Goal: Task Accomplishment & Management: Complete application form

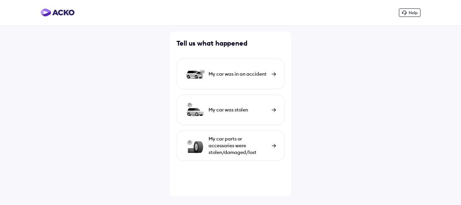
click at [231, 75] on div "My car was in an accident" at bounding box center [238, 73] width 60 height 7
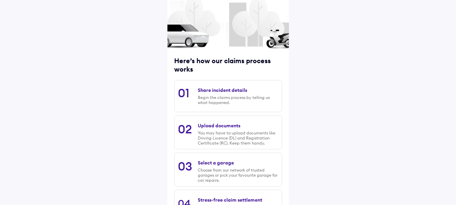
scroll to position [97, 0]
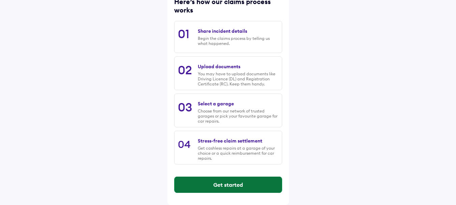
click at [221, 184] on button "Get started" at bounding box center [227, 184] width 107 height 16
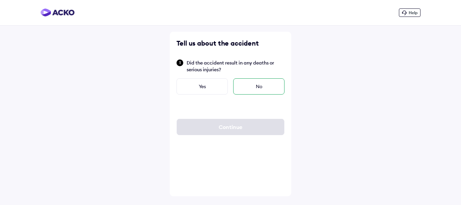
click at [245, 92] on div "No" at bounding box center [258, 86] width 51 height 16
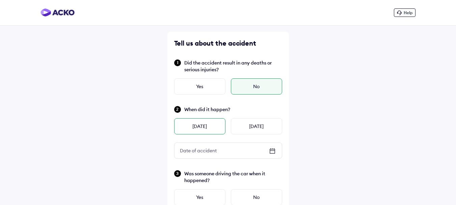
scroll to position [67, 0]
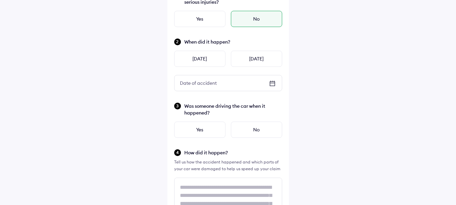
click at [273, 85] on icon at bounding box center [272, 83] width 8 height 8
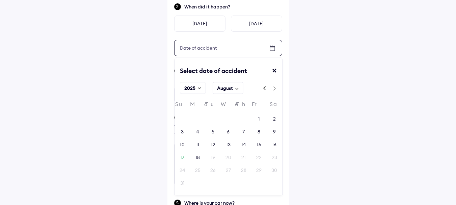
scroll to position [135, 0]
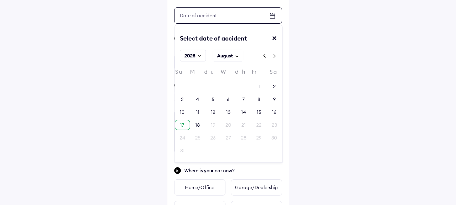
click at [183, 126] on div "17" at bounding box center [182, 124] width 4 height 7
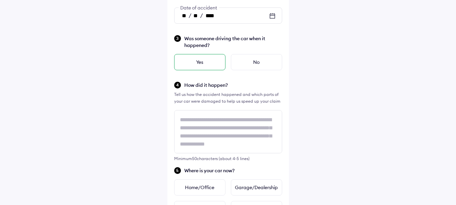
click at [189, 66] on div "Yes" at bounding box center [199, 62] width 51 height 16
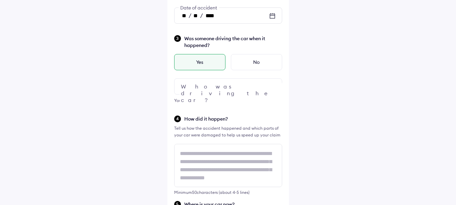
click at [203, 93] on div at bounding box center [228, 86] width 108 height 16
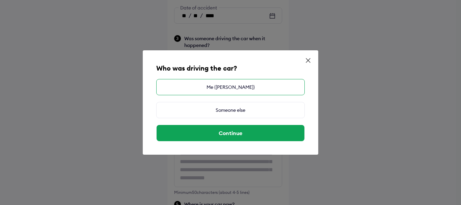
click at [205, 91] on div "Me (SUMIT MITRA)" at bounding box center [230, 87] width 148 height 16
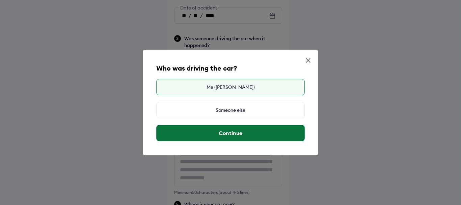
click at [237, 132] on button "Continue" at bounding box center [230, 133] width 148 height 16
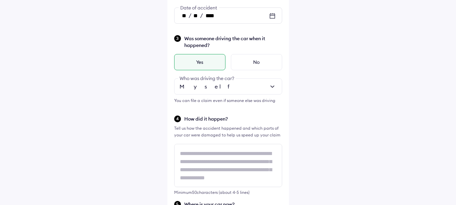
click at [237, 16] on div "** / ** / ****" at bounding box center [227, 16] width 107 height 16
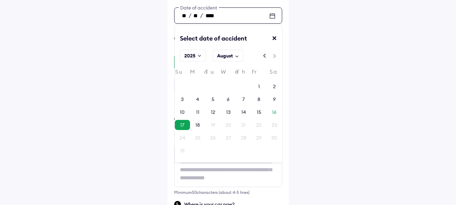
click at [270, 109] on div "16" at bounding box center [273, 112] width 15 height 10
type input "**"
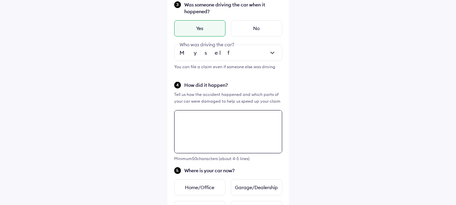
click at [192, 111] on textarea at bounding box center [228, 131] width 108 height 43
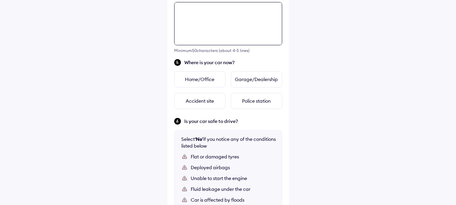
scroll to position [279, 0]
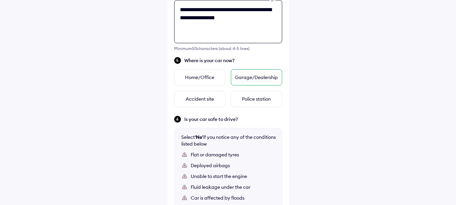
type textarea "**********"
click at [234, 75] on div "Garage/Dealership" at bounding box center [256, 77] width 51 height 16
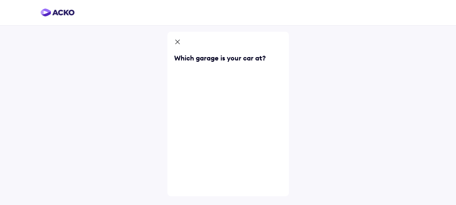
scroll to position [0, 0]
click at [181, 40] on icon at bounding box center [179, 42] width 7 height 8
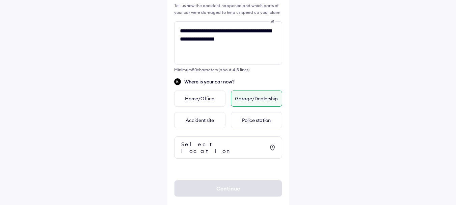
scroll to position [264, 0]
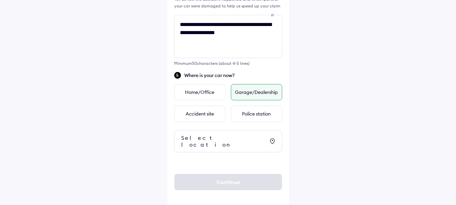
click at [207, 138] on div "Select location" at bounding box center [223, 140] width 84 height 13
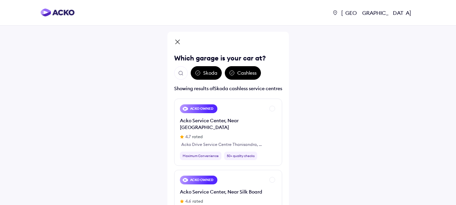
click at [181, 76] on button "Open search" at bounding box center [180, 72] width 13 height 13
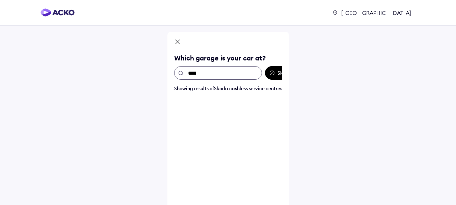
type input "****"
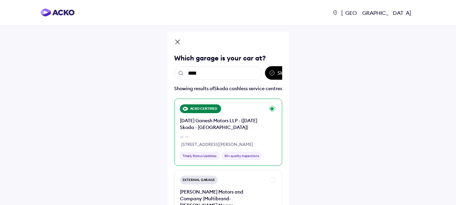
click at [210, 131] on div "Raja Ganesh Motors LLP - (Raja Skoda - Bangalore)" at bounding box center [222, 123] width 85 height 13
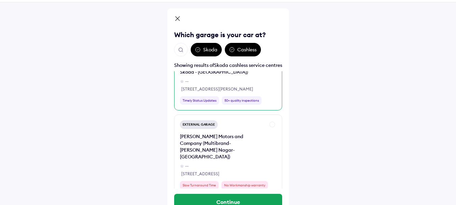
scroll to position [47, 0]
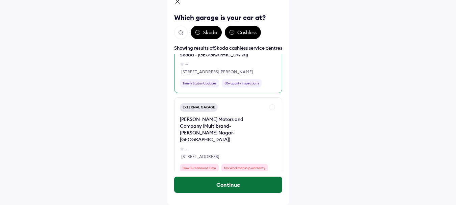
click at [246, 186] on button "Continue" at bounding box center [228, 184] width 108 height 16
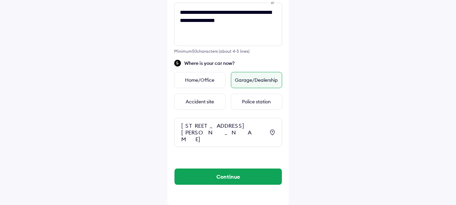
scroll to position [289, 0]
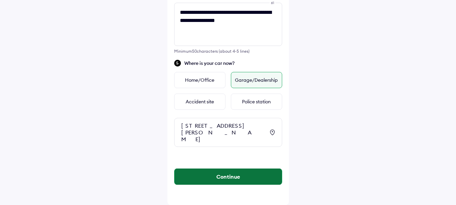
click at [202, 176] on button "Continue" at bounding box center [227, 176] width 107 height 16
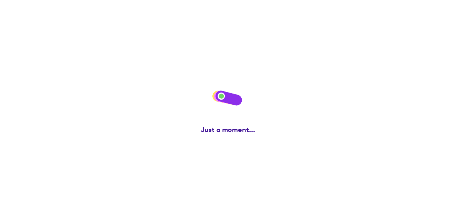
scroll to position [0, 0]
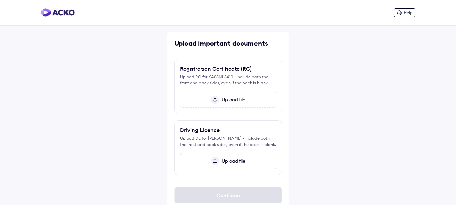
click at [232, 97] on span "Upload file" at bounding box center [232, 99] width 26 height 6
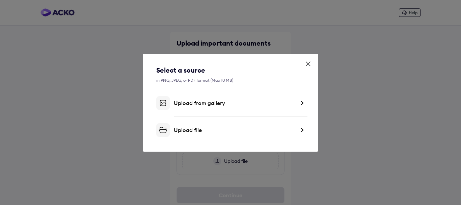
click at [196, 126] on div "Upload file" at bounding box center [234, 129] width 121 height 7
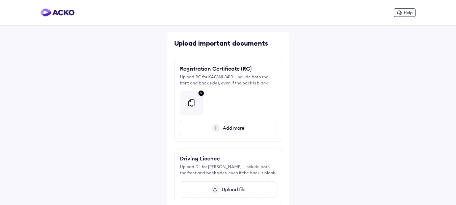
click at [223, 131] on span "Add more" at bounding box center [232, 128] width 24 height 6
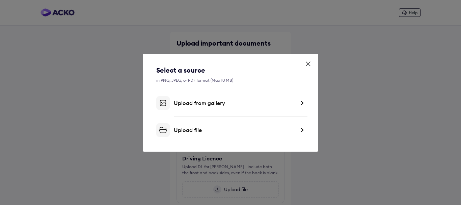
click at [194, 131] on div "Upload file" at bounding box center [234, 129] width 121 height 7
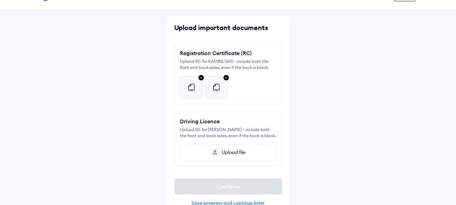
scroll to position [29, 0]
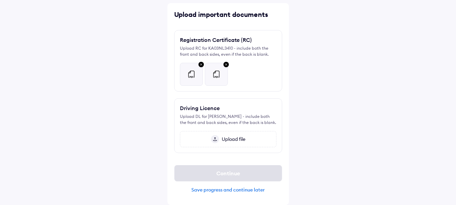
click at [231, 135] on div "Upload file" at bounding box center [228, 139] width 96 height 16
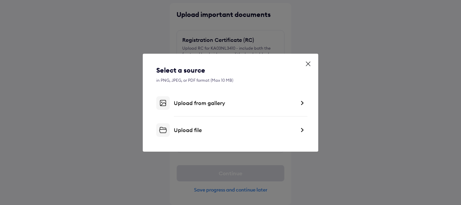
click at [186, 129] on div "Upload file" at bounding box center [234, 129] width 121 height 7
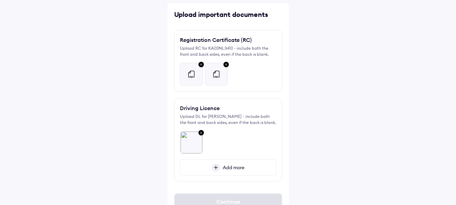
click at [234, 168] on span "Add more" at bounding box center [232, 167] width 24 height 6
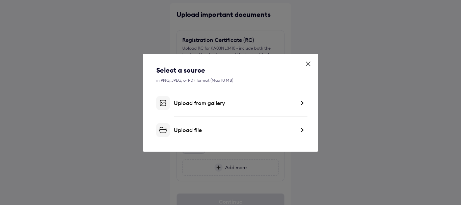
click at [178, 132] on div "Upload file" at bounding box center [234, 129] width 121 height 7
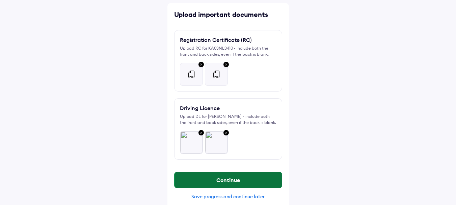
click at [256, 183] on button "Continue" at bounding box center [227, 180] width 107 height 16
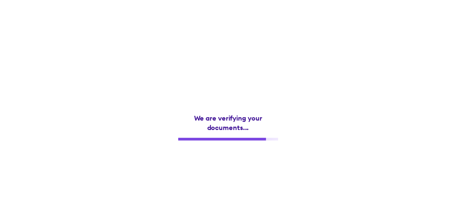
scroll to position [0, 0]
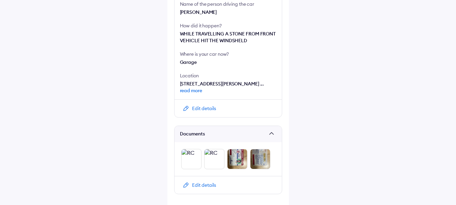
scroll to position [281, 0]
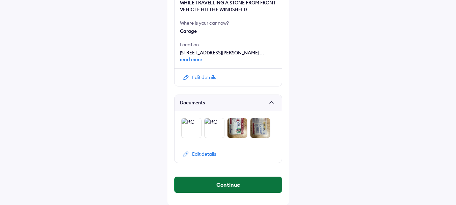
click at [213, 187] on button "Continue" at bounding box center [227, 184] width 107 height 16
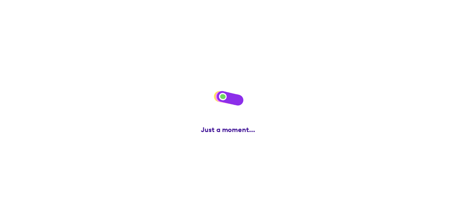
scroll to position [0, 0]
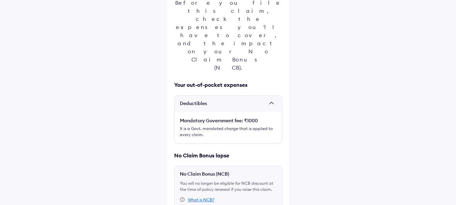
scroll to position [134, 0]
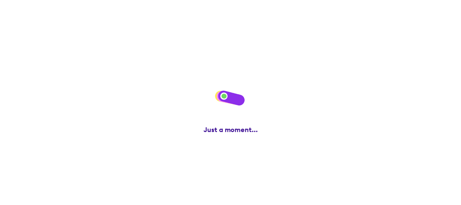
scroll to position [0, 0]
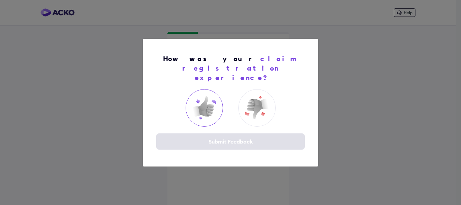
click at [210, 111] on img at bounding box center [204, 107] width 27 height 27
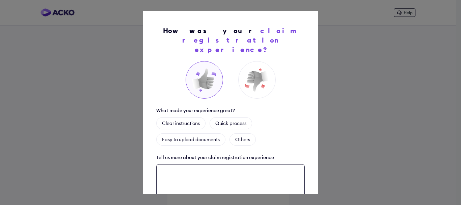
click at [249, 173] on textarea at bounding box center [230, 185] width 148 height 43
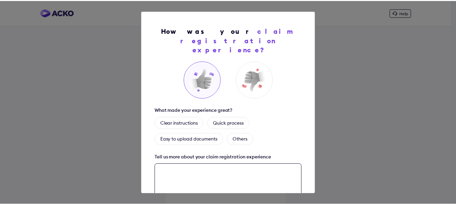
scroll to position [51, 0]
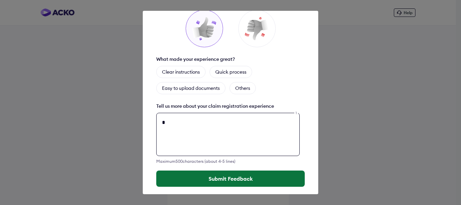
type textarea "*"
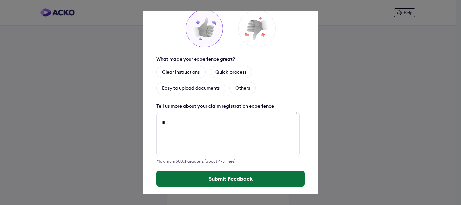
click at [244, 171] on button "Submit Feedback" at bounding box center [230, 178] width 148 height 16
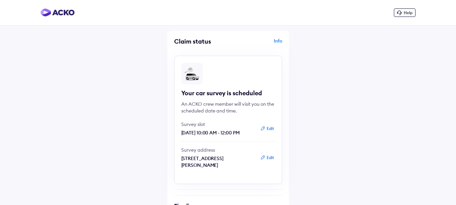
click at [277, 43] on div "Info" at bounding box center [256, 43] width 52 height 13
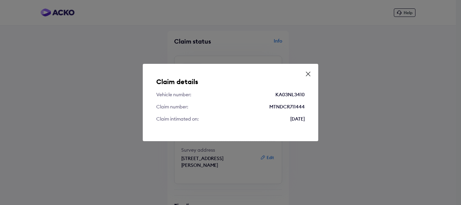
click at [97, 53] on div "Claim details Vehicle number: KA03NL3410 Claim number: MTNDCR711444 Claim intim…" at bounding box center [230, 102] width 461 height 205
